Goal: Understand process/instructions

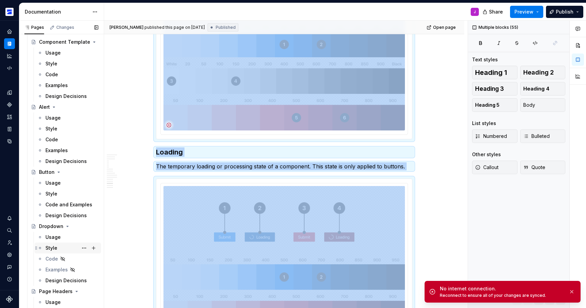
scroll to position [371, 0]
click at [51, 237] on div "Usage" at bounding box center [52, 236] width 15 height 7
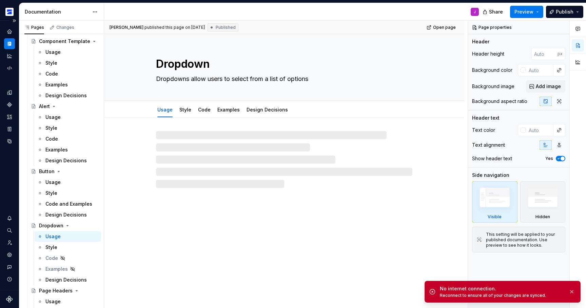
type textarea "*"
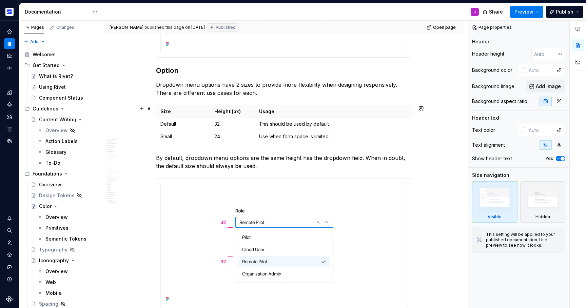
scroll to position [1058, 0]
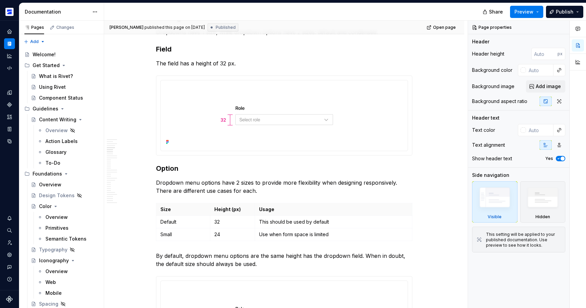
type textarea "*"
